Goal: Task Accomplishment & Management: Use online tool/utility

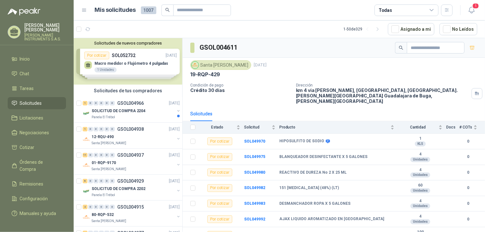
scroll to position [80, 0]
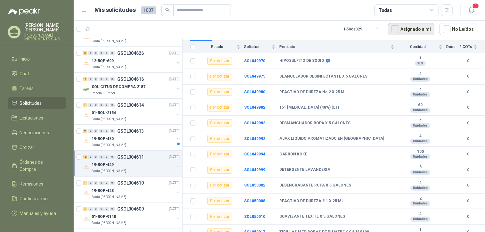
click at [418, 30] on button "Asignado a mi" at bounding box center [411, 29] width 46 height 12
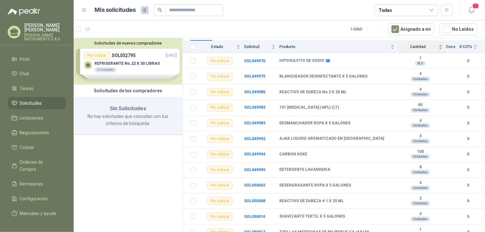
scroll to position [0, 0]
click at [131, 61] on div "Solicitudes de nuevos compradores Por cotizar SOL052795 [DATE] REFRIGERANTE No.…" at bounding box center [128, 61] width 109 height 46
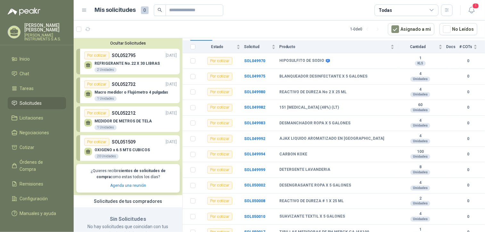
click at [150, 87] on div "Por cotizar SOL052732 [DATE]" at bounding box center [130, 84] width 93 height 8
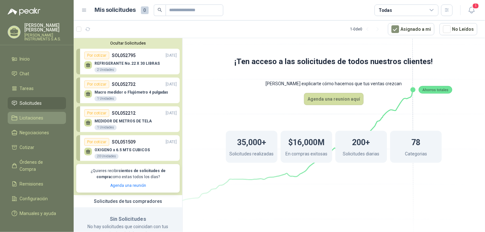
click at [21, 118] on span "Licitaciones" at bounding box center [32, 117] width 24 height 7
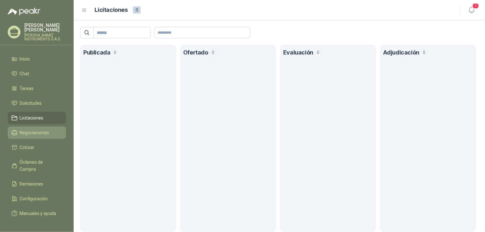
click at [36, 136] on link "Negociaciones" at bounding box center [37, 132] width 58 height 12
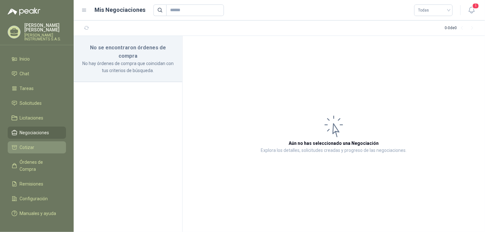
click at [36, 146] on li "Cotizar" at bounding box center [37, 147] width 51 height 7
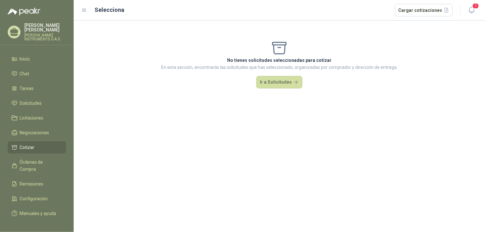
click at [36, 146] on li "Cotizar" at bounding box center [37, 147] width 51 height 7
click at [283, 81] on button "Ir a Solicitudes" at bounding box center [279, 82] width 46 height 13
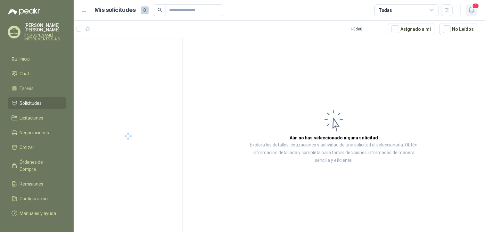
click at [475, 10] on icon "button" at bounding box center [472, 10] width 8 height 8
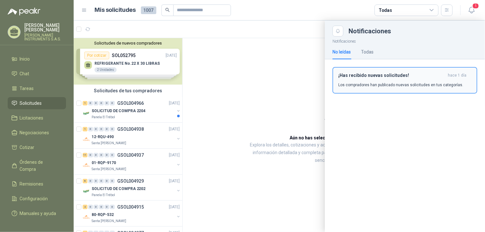
click at [413, 87] on p "Los compradores han publicado nuevas solicitudes en tus categorías." at bounding box center [400, 85] width 125 height 6
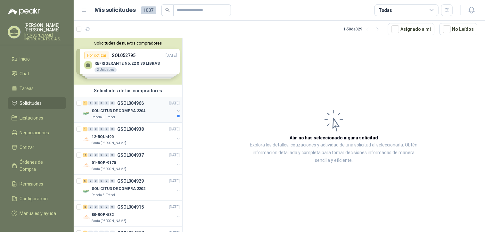
click at [147, 109] on div "SOLICITUD DE COMPRA 2204" at bounding box center [133, 111] width 83 height 8
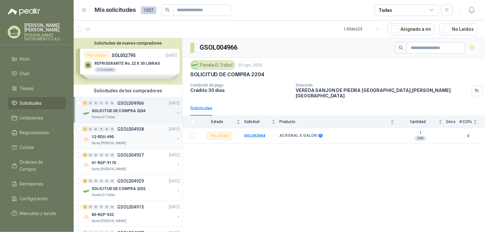
click at [148, 134] on div "12-RQU-490" at bounding box center [133, 137] width 83 height 8
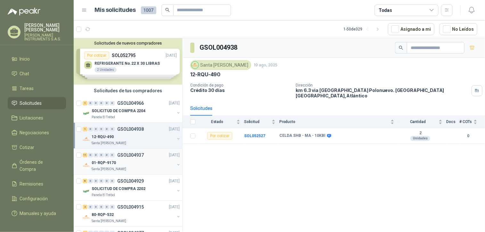
click at [129, 167] on div "Santa [PERSON_NAME]" at bounding box center [133, 169] width 83 height 5
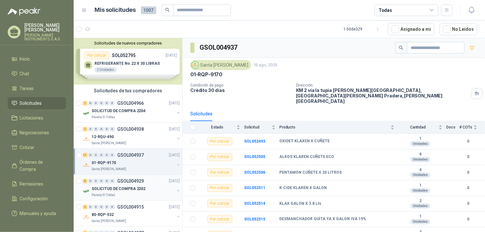
click at [129, 182] on p "GSOL004929" at bounding box center [130, 181] width 27 height 4
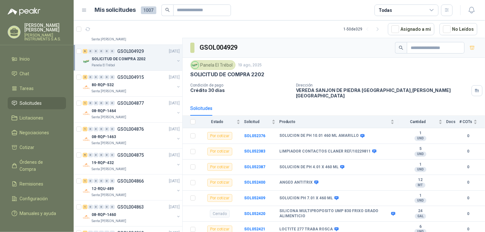
scroll to position [183, 0]
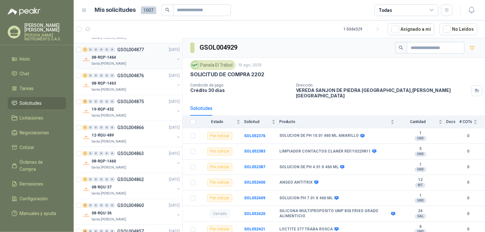
click at [145, 65] on div "Santa [PERSON_NAME]" at bounding box center [133, 63] width 83 height 5
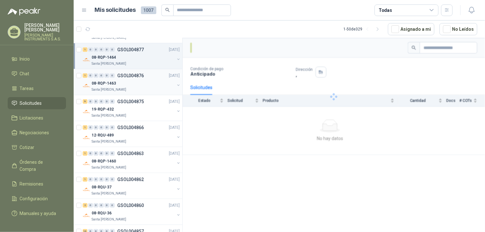
click at [140, 84] on div "08-RQP-1463" at bounding box center [133, 83] width 83 height 8
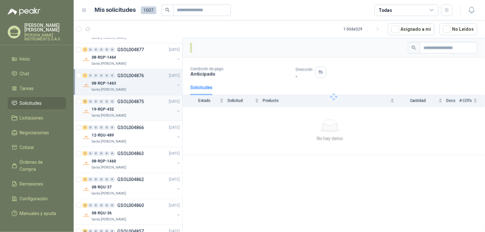
click at [133, 110] on div "19-RQP-432" at bounding box center [133, 109] width 83 height 8
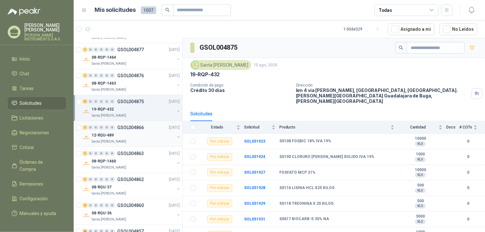
click at [131, 135] on div "12-RQU-489" at bounding box center [133, 135] width 83 height 8
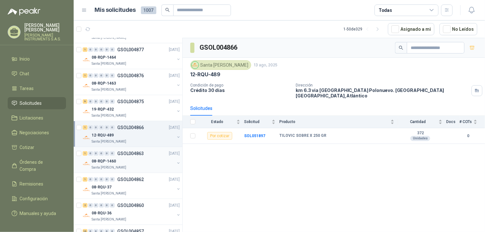
click at [130, 161] on div "08-RQP-1460" at bounding box center [133, 161] width 83 height 8
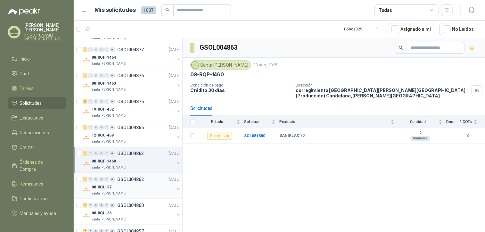
click at [137, 177] on p "GSOL004862" at bounding box center [130, 179] width 27 height 4
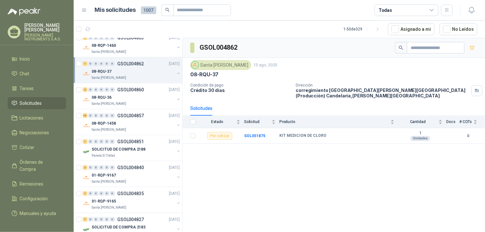
scroll to position [284, 0]
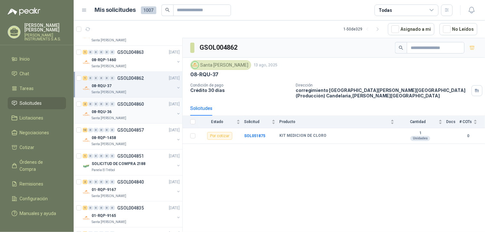
click at [140, 104] on p "GSOL004860" at bounding box center [130, 104] width 27 height 4
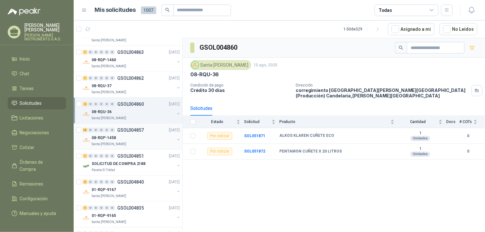
click at [137, 134] on div "08-RQP-1458" at bounding box center [133, 138] width 83 height 8
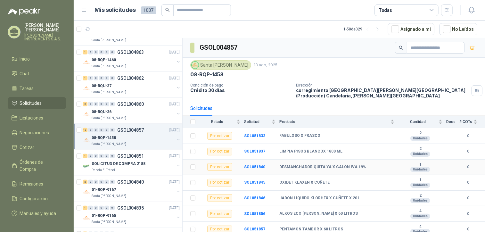
scroll to position [49, 0]
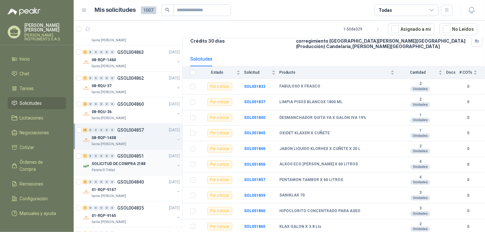
click at [128, 157] on p "GSOL004851" at bounding box center [130, 156] width 27 height 4
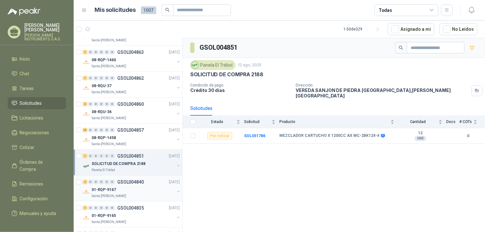
click at [147, 182] on div "2 0 0 0 0 0 GSOL004840 [DATE]" at bounding box center [132, 182] width 98 height 8
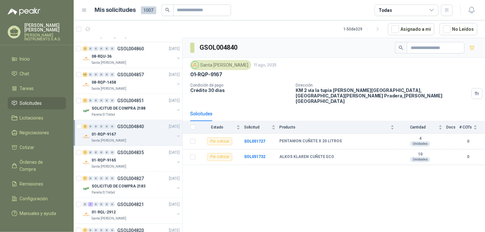
scroll to position [338, 0]
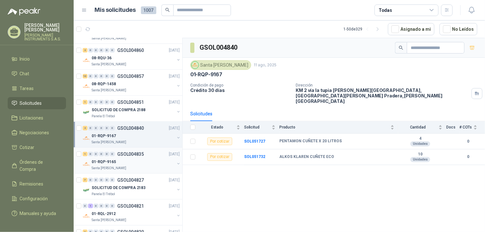
click at [147, 153] on div "1 0 0 0 0 0 GSOL004835 [DATE]" at bounding box center [132, 154] width 98 height 8
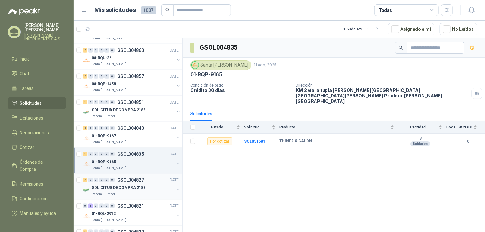
click at [143, 180] on div "7 0 0 0 0 0 GSOL004827 [DATE]" at bounding box center [132, 180] width 98 height 8
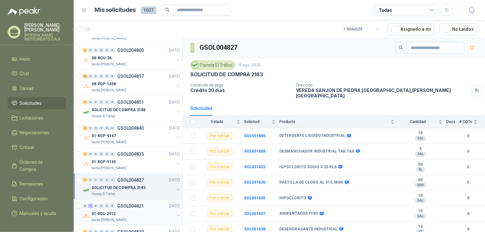
click at [146, 204] on div "0 1 0 0 0 0 GSOL004821 [DATE]" at bounding box center [132, 206] width 98 height 8
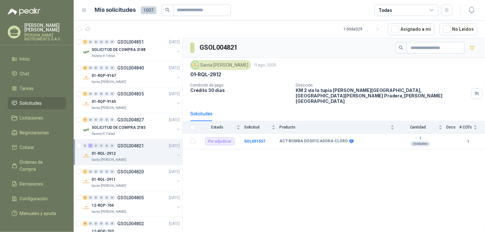
scroll to position [414, 0]
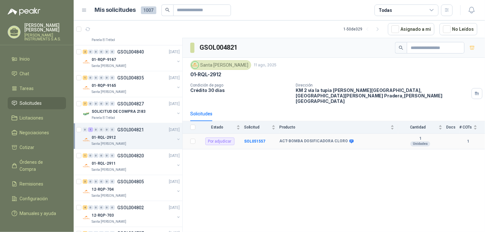
click at [213, 137] on div "Por adjudicar" at bounding box center [219, 141] width 29 height 8
click at [254, 139] on b "SOL051557" at bounding box center [254, 141] width 21 height 4
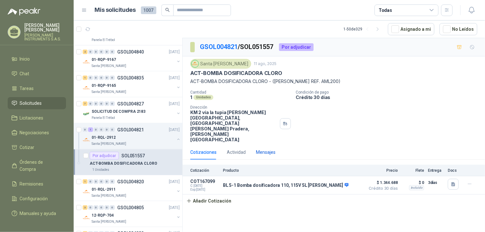
click at [261, 149] on div "Mensajes" at bounding box center [266, 152] width 20 height 7
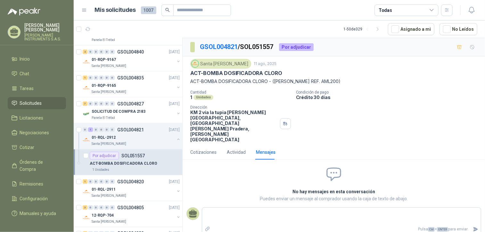
click at [246, 145] on div "Cotizaciones Actividad Mensajes" at bounding box center [232, 152] width 85 height 15
click at [233, 149] on div "Actividad" at bounding box center [236, 152] width 19 height 7
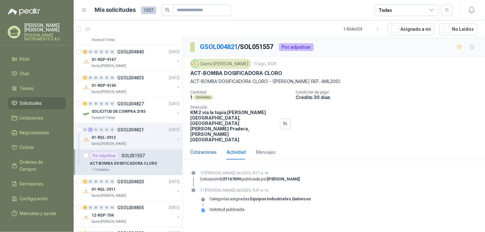
click at [204, 149] on div "Cotizaciones" at bounding box center [203, 152] width 26 height 7
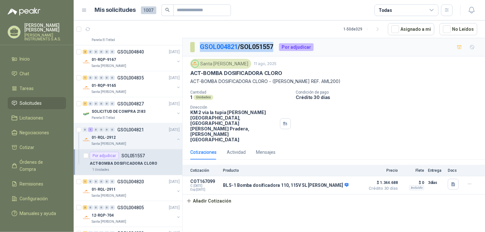
drag, startPoint x: 199, startPoint y: 46, endPoint x: 277, endPoint y: 46, distance: 78.1
click at [274, 46] on section "GSOL004821 / SOL051557" at bounding box center [232, 47] width 84 height 10
copy p "GSOL004821 / SOL051557"
